Goal: Task Accomplishment & Management: Use online tool/utility

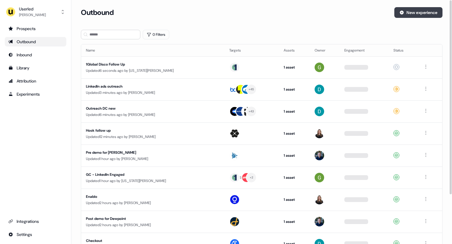
click at [410, 12] on button "New experience" at bounding box center [419, 12] width 48 height 11
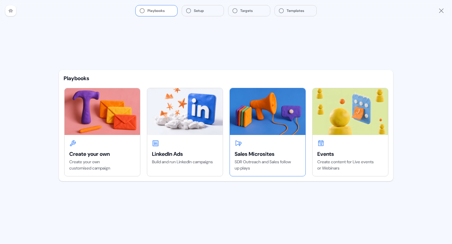
click at [246, 127] on img at bounding box center [268, 111] width 76 height 46
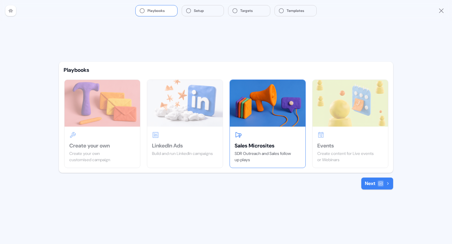
click at [369, 184] on button "Next" at bounding box center [378, 183] width 32 height 12
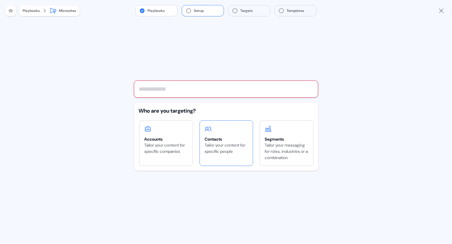
click at [232, 134] on div "Who are you targeting? Accounts Tailor your content for specific companies Cont…" at bounding box center [226, 136] width 185 height 68
click at [228, 124] on div "Contacts Tailor your content for specific people" at bounding box center [226, 140] width 53 height 39
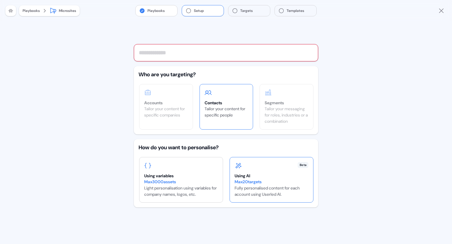
click at [254, 175] on div "Using AI" at bounding box center [272, 176] width 74 height 6
click at [241, 52] on input "text" at bounding box center [226, 52] width 185 height 17
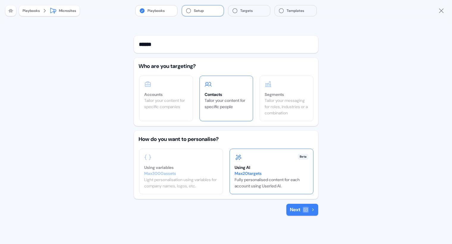
type input "******"
click at [302, 210] on button "Next" at bounding box center [303, 210] width 32 height 12
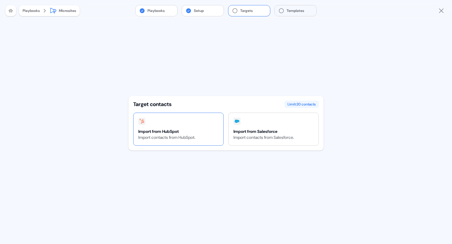
click at [195, 127] on div "Import from HubSpot Import contacts from [GEOGRAPHIC_DATA]." at bounding box center [167, 129] width 67 height 32
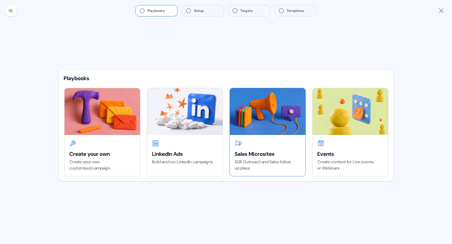
click at [246, 118] on img at bounding box center [268, 111] width 76 height 46
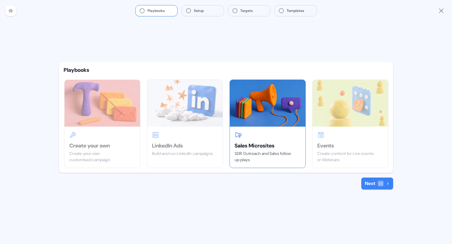
click at [376, 182] on button "Next" at bounding box center [378, 183] width 32 height 12
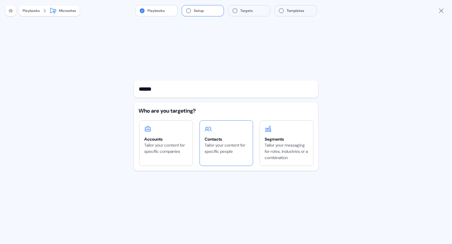
type input "******"
click at [231, 139] on div "Contacts" at bounding box center [227, 139] width 44 height 6
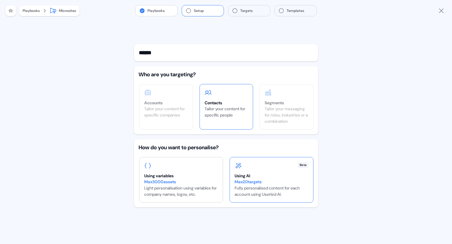
click at [270, 174] on div "Using AI" at bounding box center [272, 176] width 74 height 6
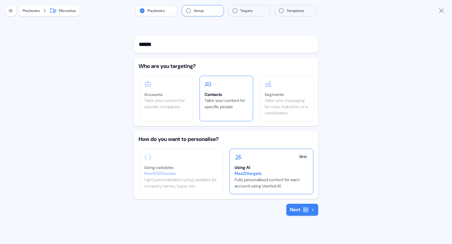
click at [302, 201] on div "****** Who are you targeting? Accounts Tailor your content for specific compani…" at bounding box center [226, 126] width 185 height 180
click at [303, 208] on div at bounding box center [306, 210] width 6 height 6
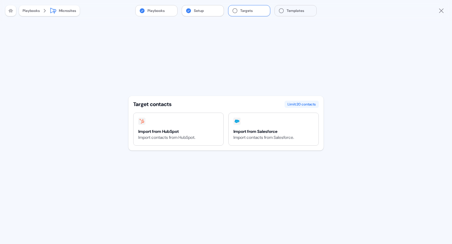
click at [194, 9] on button "Setup" at bounding box center [203, 10] width 42 height 11
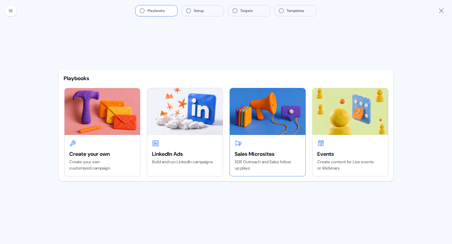
click at [243, 123] on img at bounding box center [268, 111] width 76 height 46
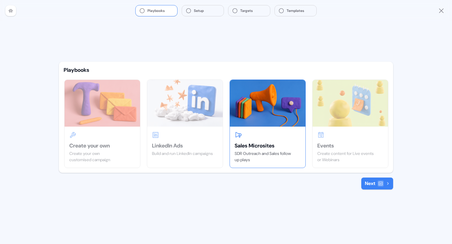
click at [377, 185] on button "Next" at bounding box center [378, 183] width 32 height 12
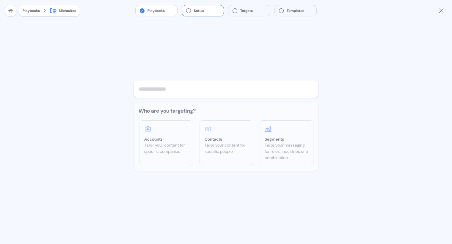
click at [226, 92] on input "text" at bounding box center [226, 88] width 185 height 17
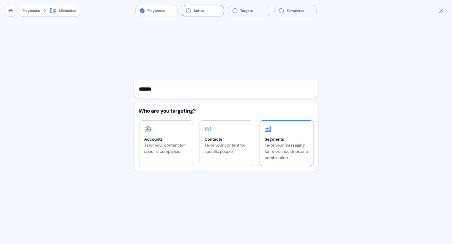
type input "******"
click at [280, 139] on div "Segments" at bounding box center [287, 139] width 44 height 6
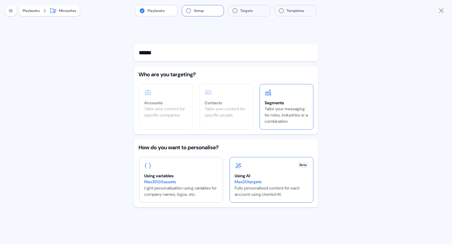
click at [255, 173] on div "Using AI" at bounding box center [272, 176] width 74 height 6
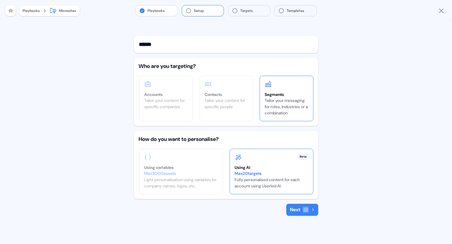
click at [295, 207] on button "Next" at bounding box center [303, 210] width 32 height 12
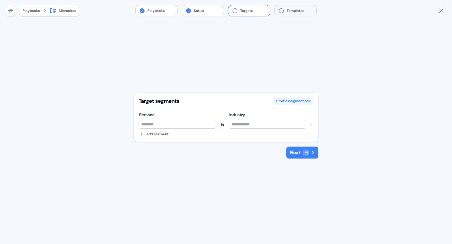
click at [182, 126] on input at bounding box center [178, 124] width 78 height 9
click at [250, 127] on input at bounding box center [268, 124] width 78 height 9
click at [441, 8] on icon "Close" at bounding box center [441, 10] width 7 height 7
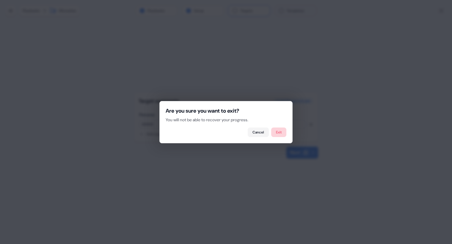
click at [278, 135] on button "Exit" at bounding box center [278, 132] width 15 height 10
